Goal: Find specific page/section: Find specific page/section

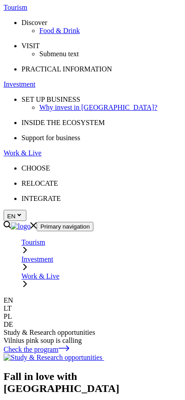
click at [29, 247] on icon "Primary navigation" at bounding box center [24, 250] width 7 height 7
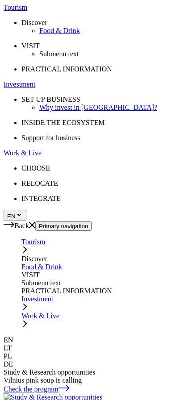
click at [29, 303] on icon "Primary navigation" at bounding box center [24, 306] width 7 height 7
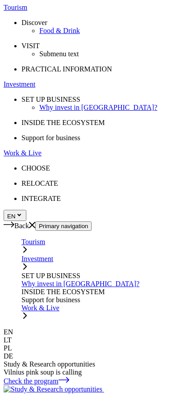
click at [29, 313] on link "Primary navigation" at bounding box center [24, 317] width 7 height 8
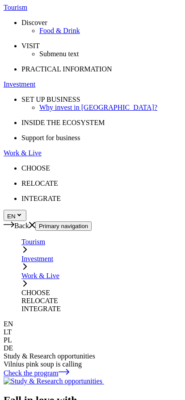
click at [12, 222] on icon at bounding box center [9, 225] width 11 height 6
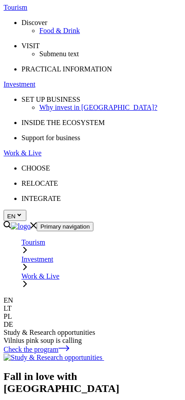
click at [11, 222] on link "Open search modal" at bounding box center [7, 226] width 7 height 8
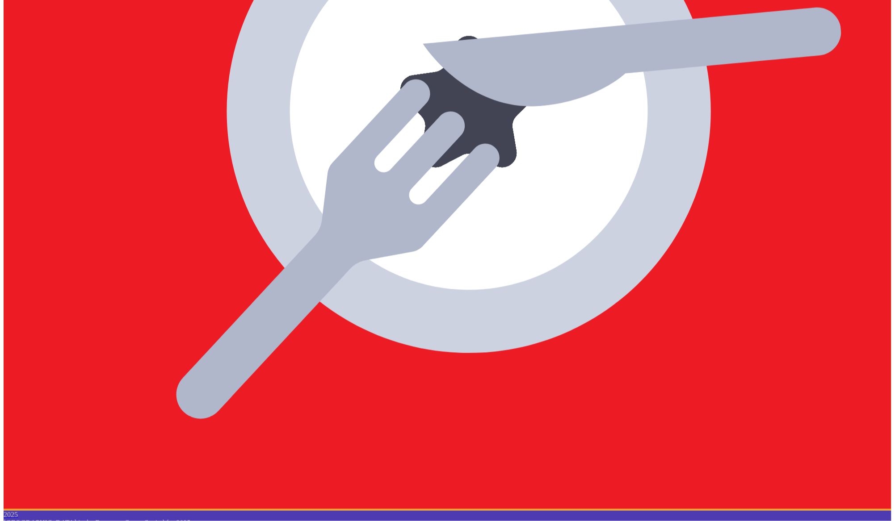
scroll to position [1089, 0]
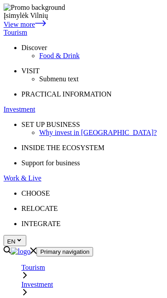
click at [11, 247] on link "Open search modal" at bounding box center [7, 251] width 7 height 8
